Goal: Information Seeking & Learning: Check status

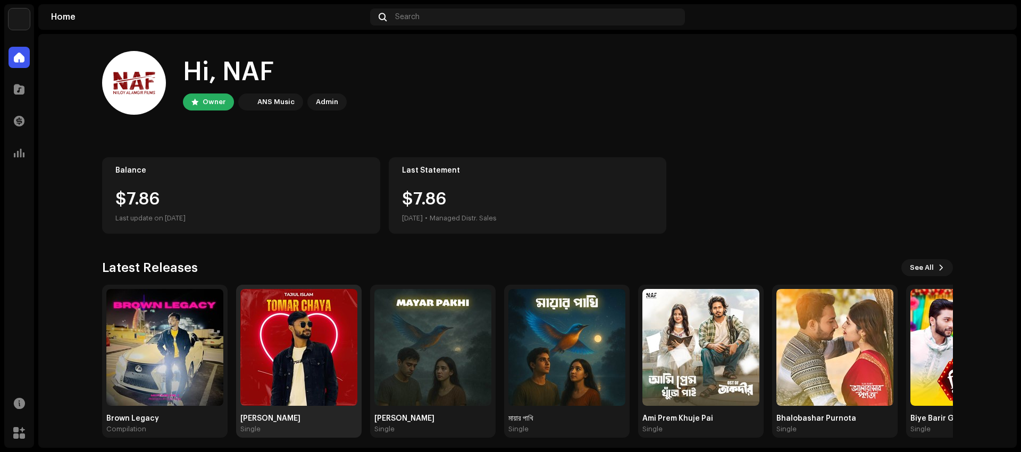
click at [254, 426] on div "Single" at bounding box center [250, 429] width 20 height 9
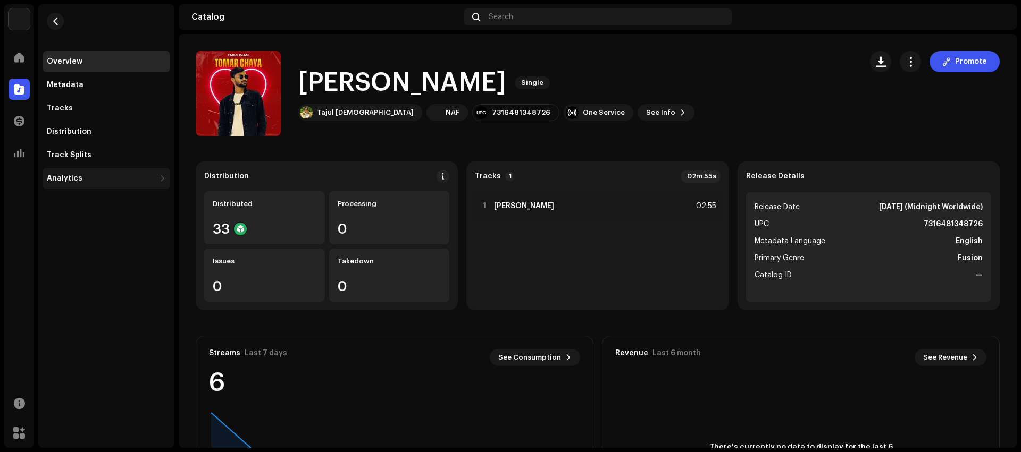
click at [81, 176] on div "Analytics" at bounding box center [101, 178] width 108 height 9
click at [85, 200] on div "Consumption" at bounding box center [76, 202] width 51 height 9
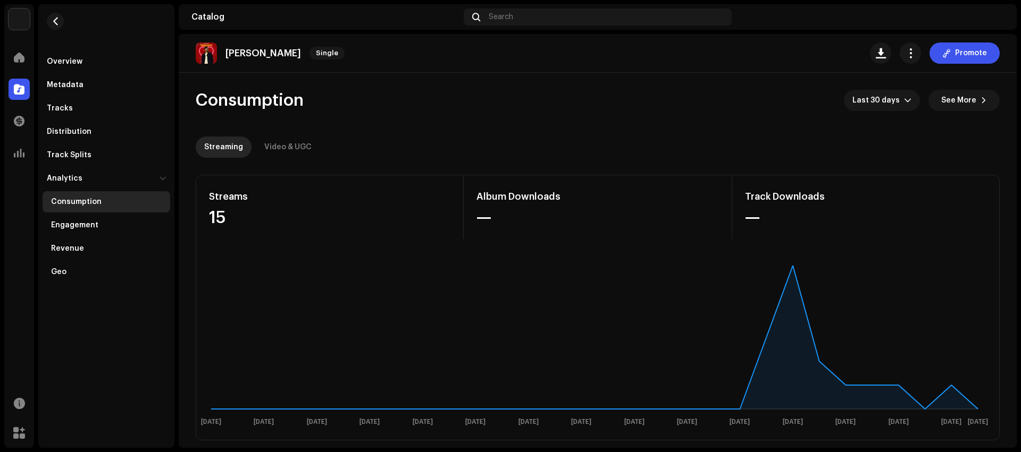
click at [295, 159] on re-o-consumption-dashboard-header "Consumption Last 30 days See More Streaming Video & UGC" at bounding box center [598, 120] width 804 height 94
click at [295, 148] on div "Video & UGC" at bounding box center [287, 147] width 47 height 21
